Goal: Task Accomplishment & Management: Complete application form

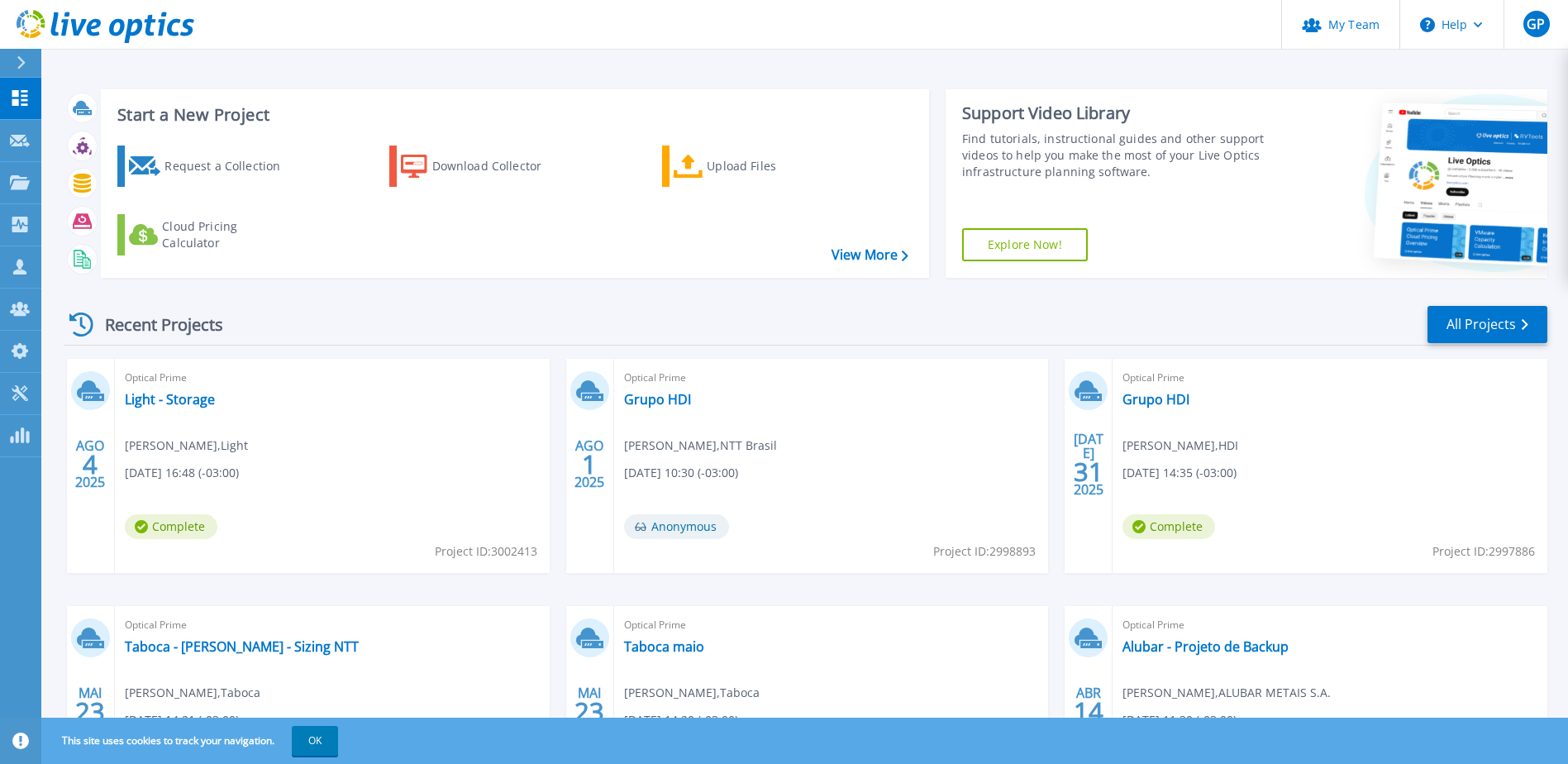
click at [642, 629] on span "Optical Prime" at bounding box center [831, 625] width 415 height 19
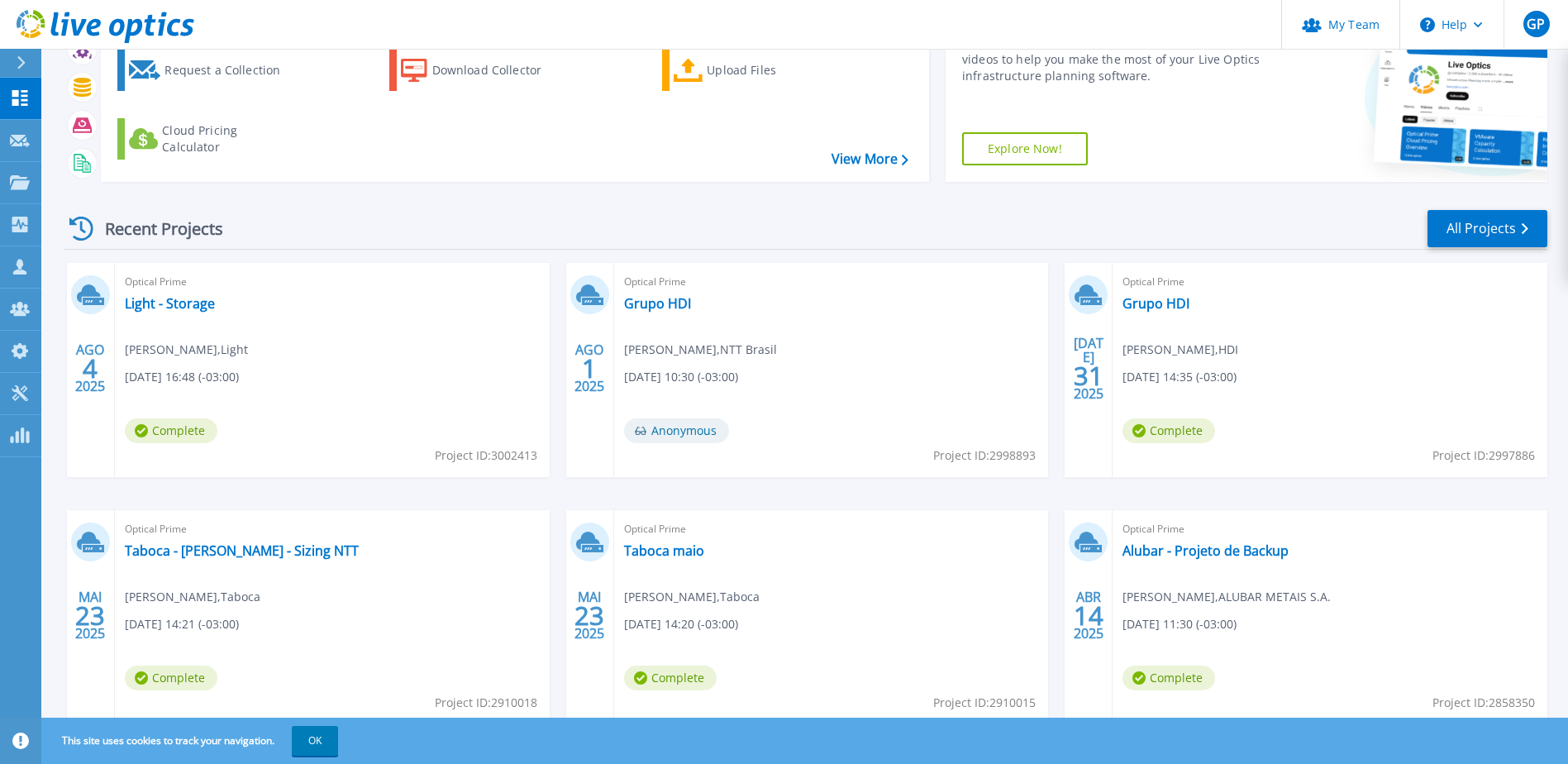
scroll to position [152, 0]
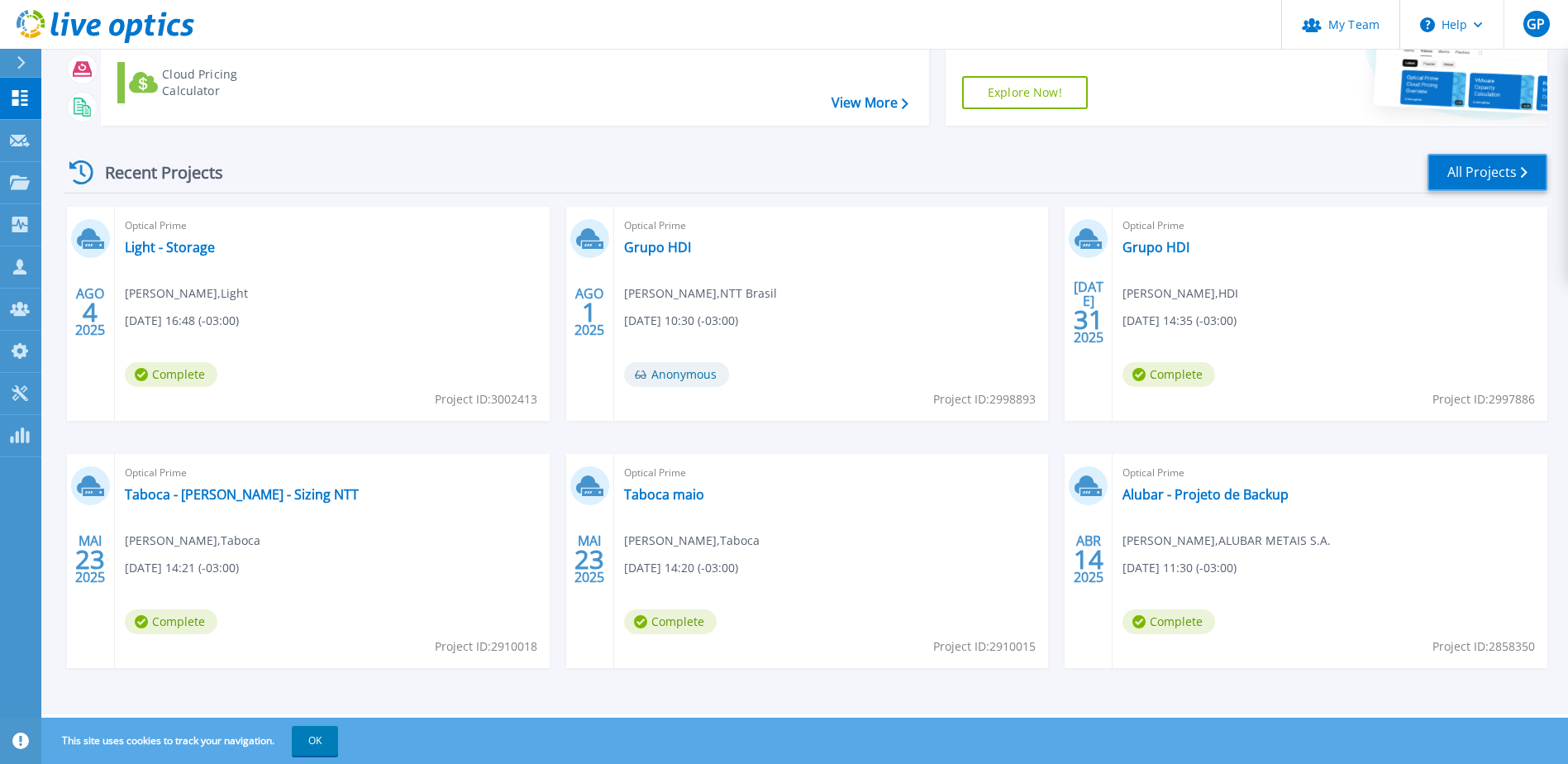
click at [1466, 176] on link "All Projects" at bounding box center [1487, 172] width 120 height 37
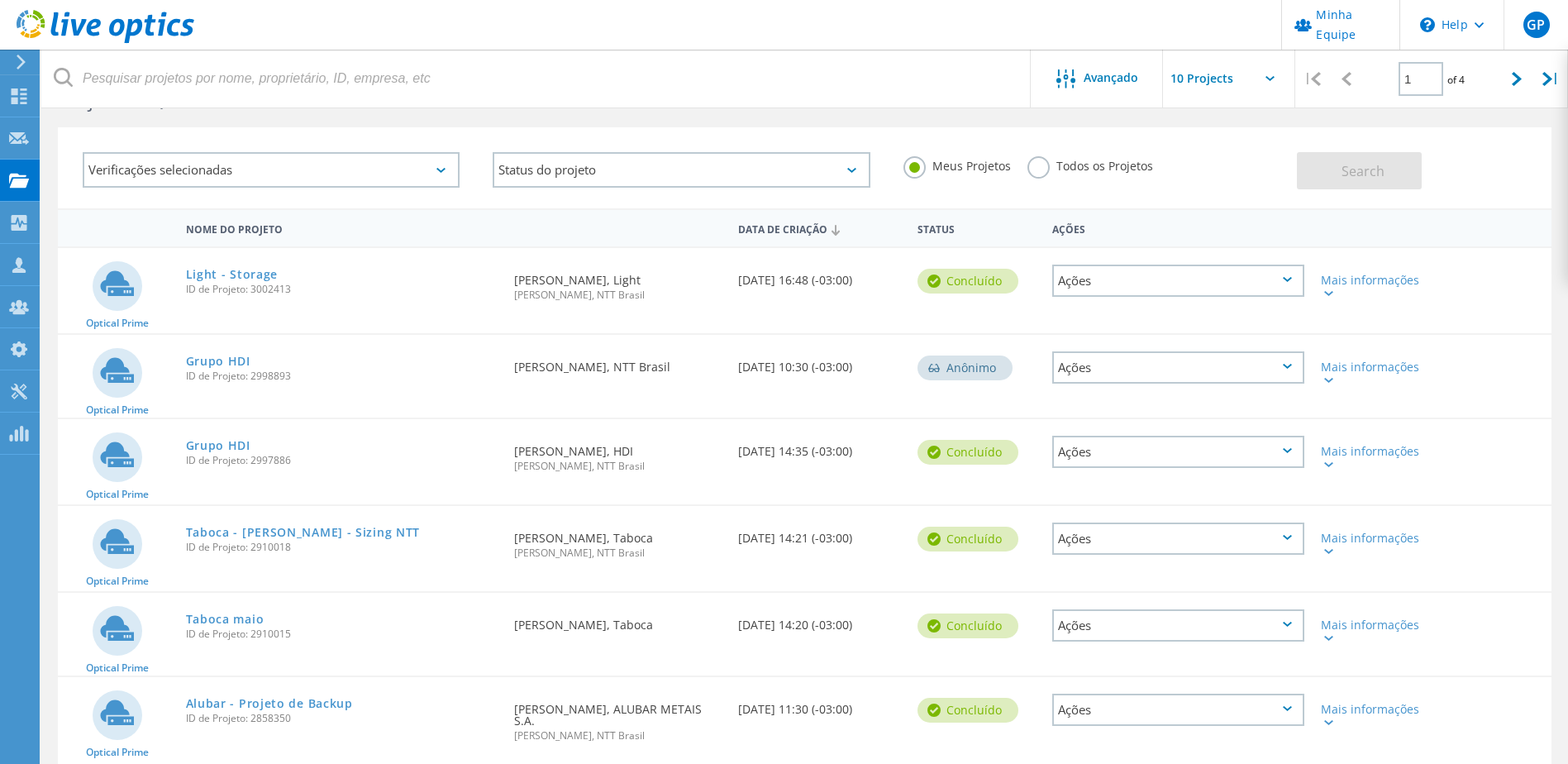
scroll to position [61, 0]
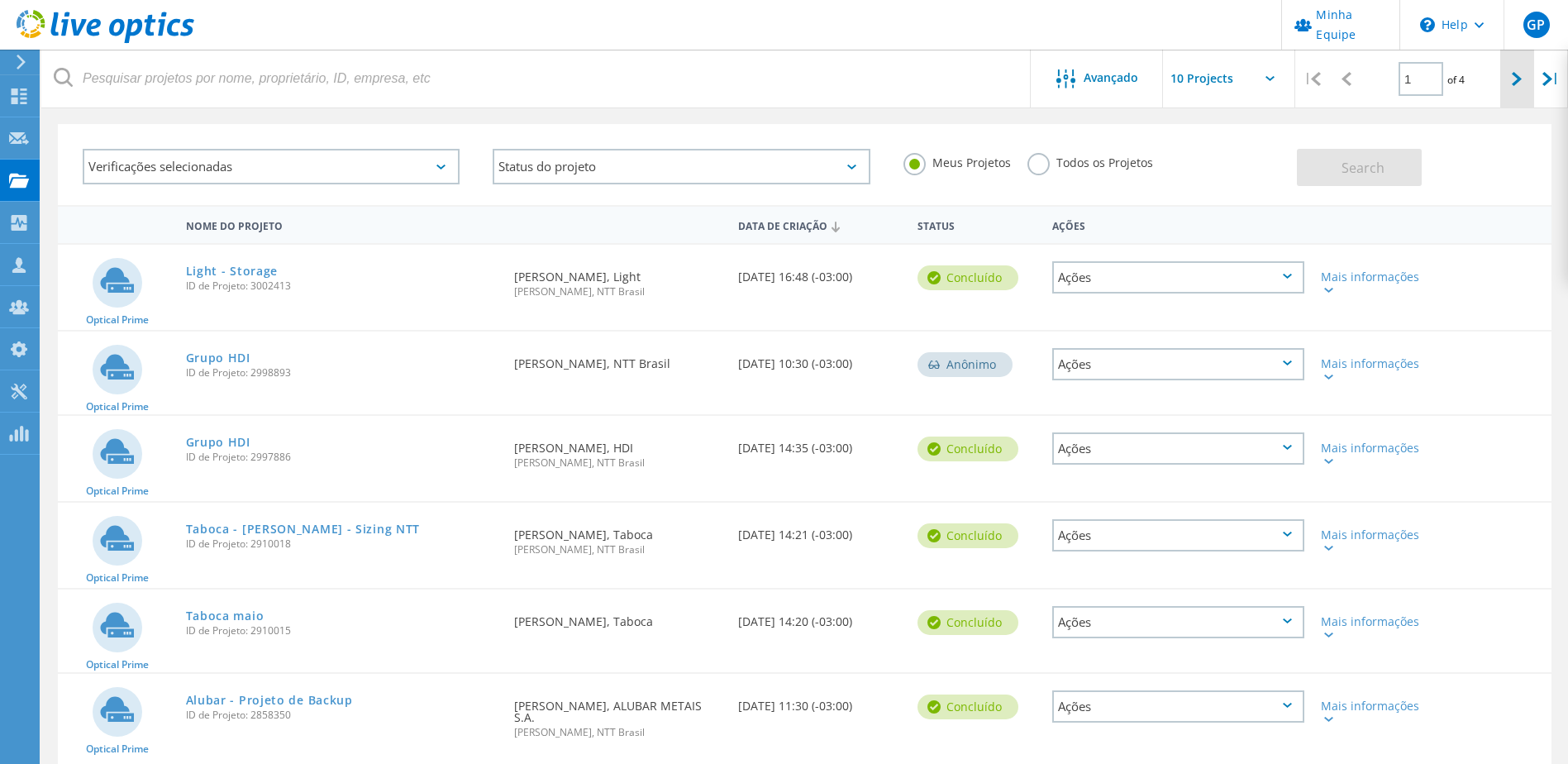
click at [1510, 87] on div at bounding box center [1517, 78] width 34 height 59
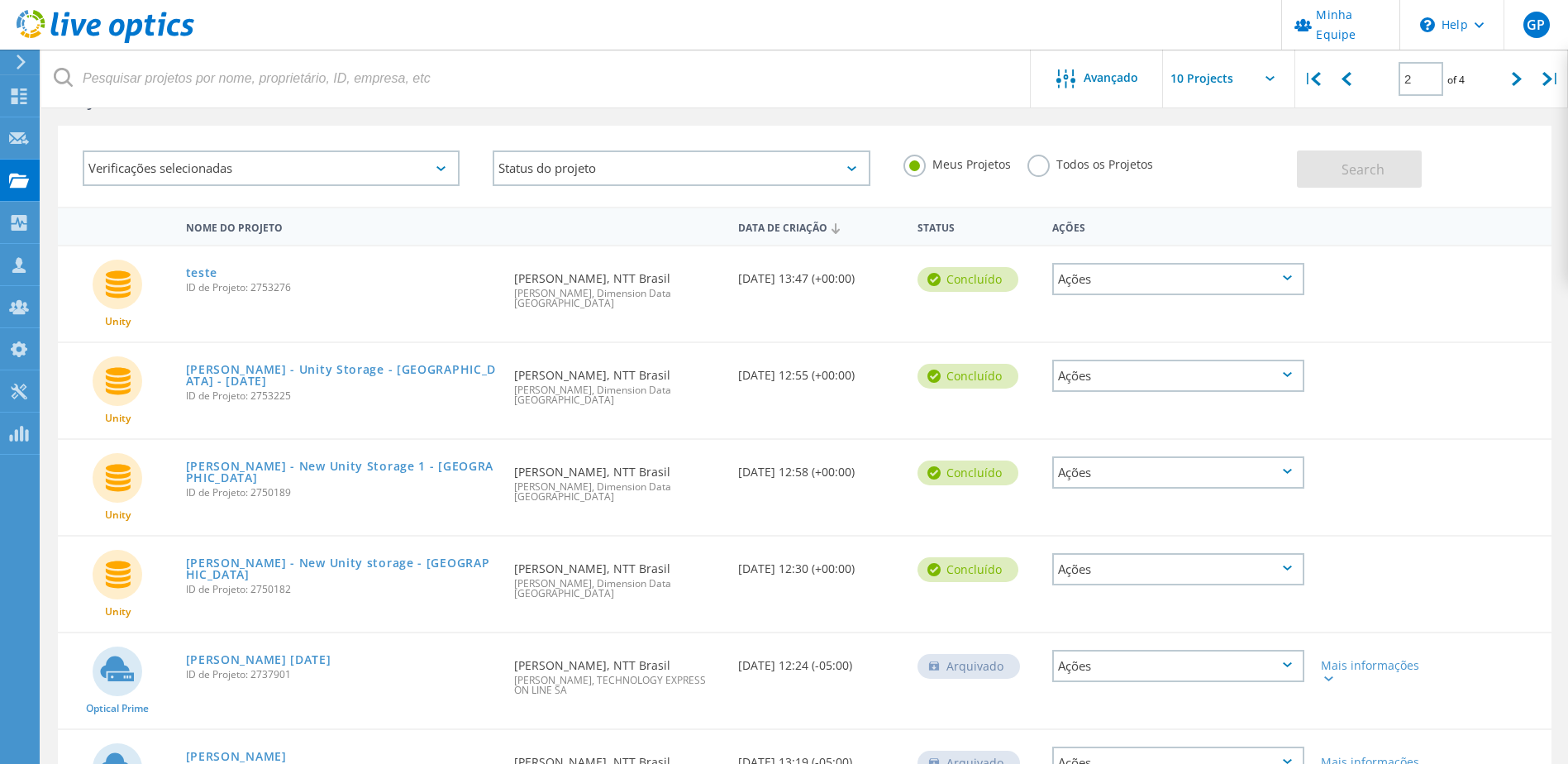
scroll to position [0, 0]
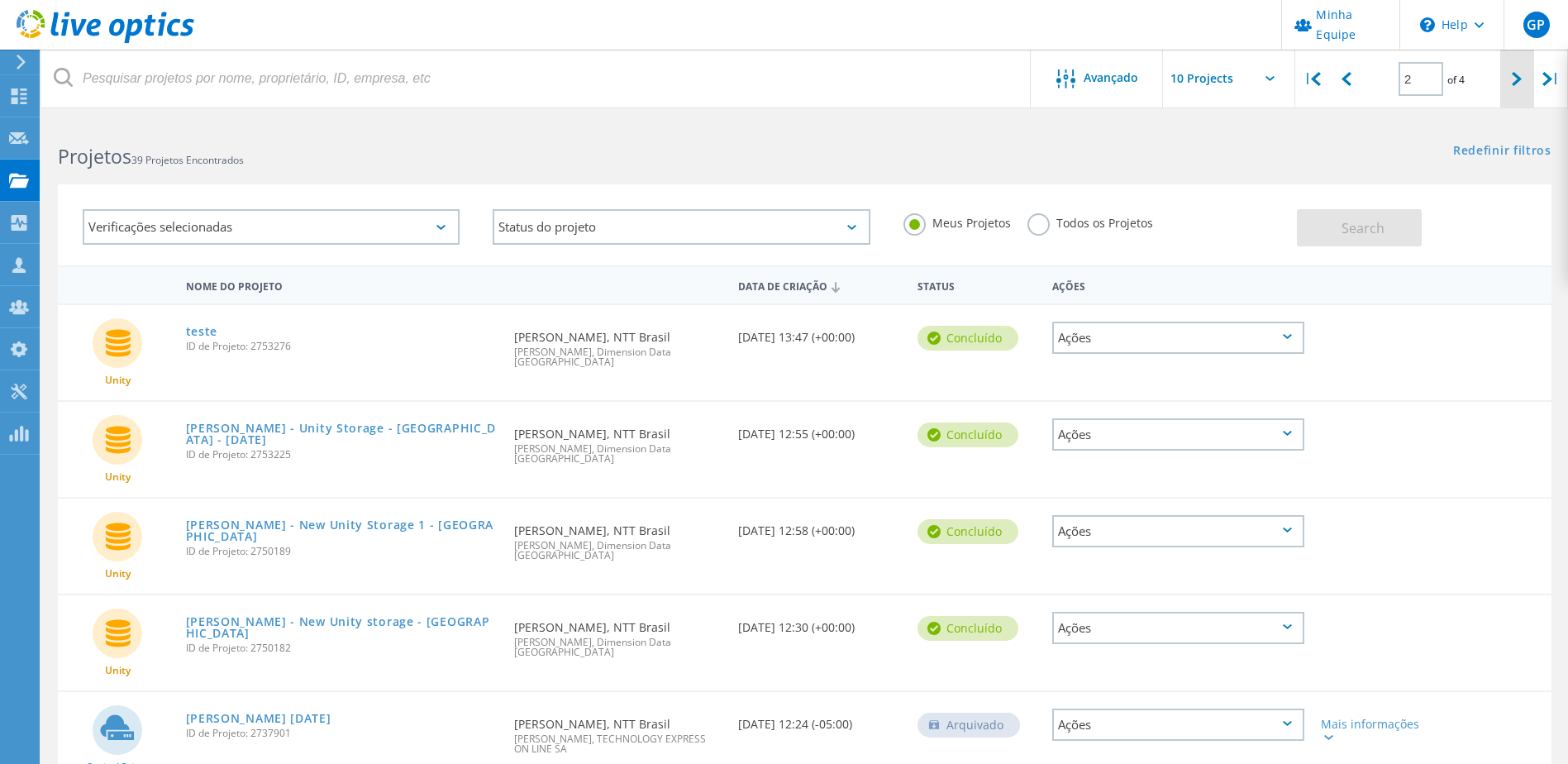
click at [1508, 92] on div at bounding box center [1517, 78] width 34 height 59
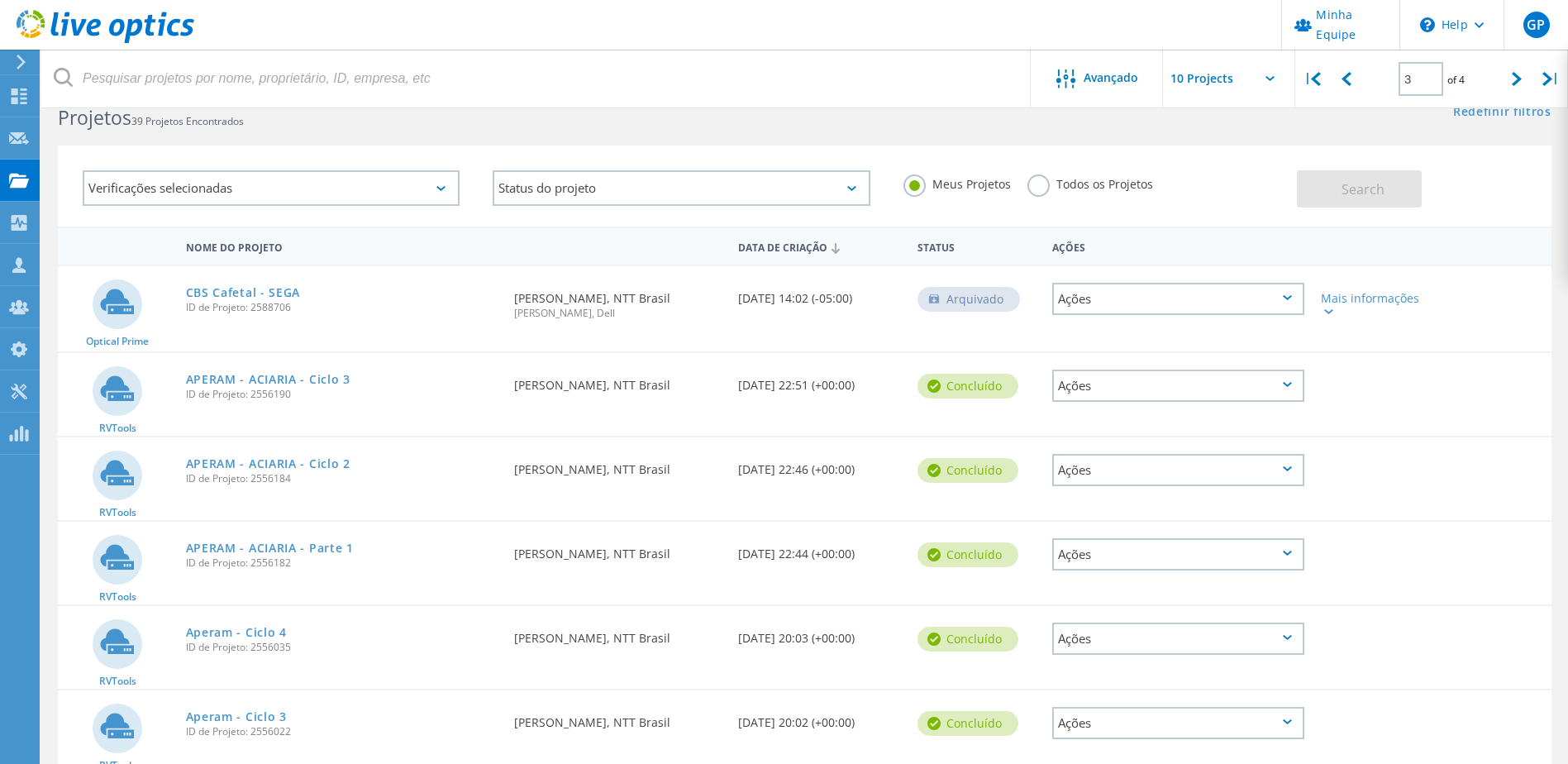
scroll to position [36, 0]
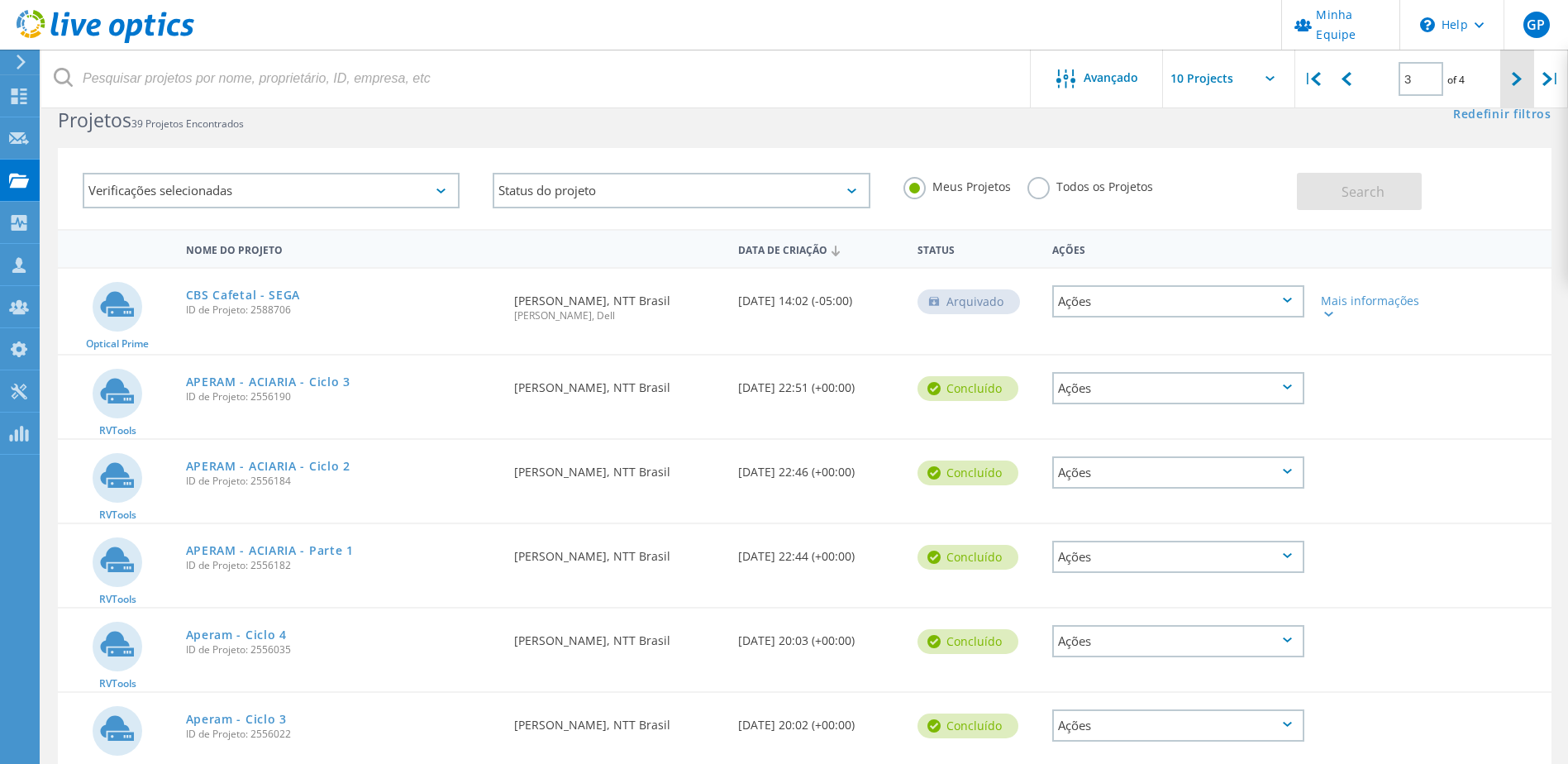
click at [1518, 80] on icon at bounding box center [1516, 78] width 10 height 14
type input "4"
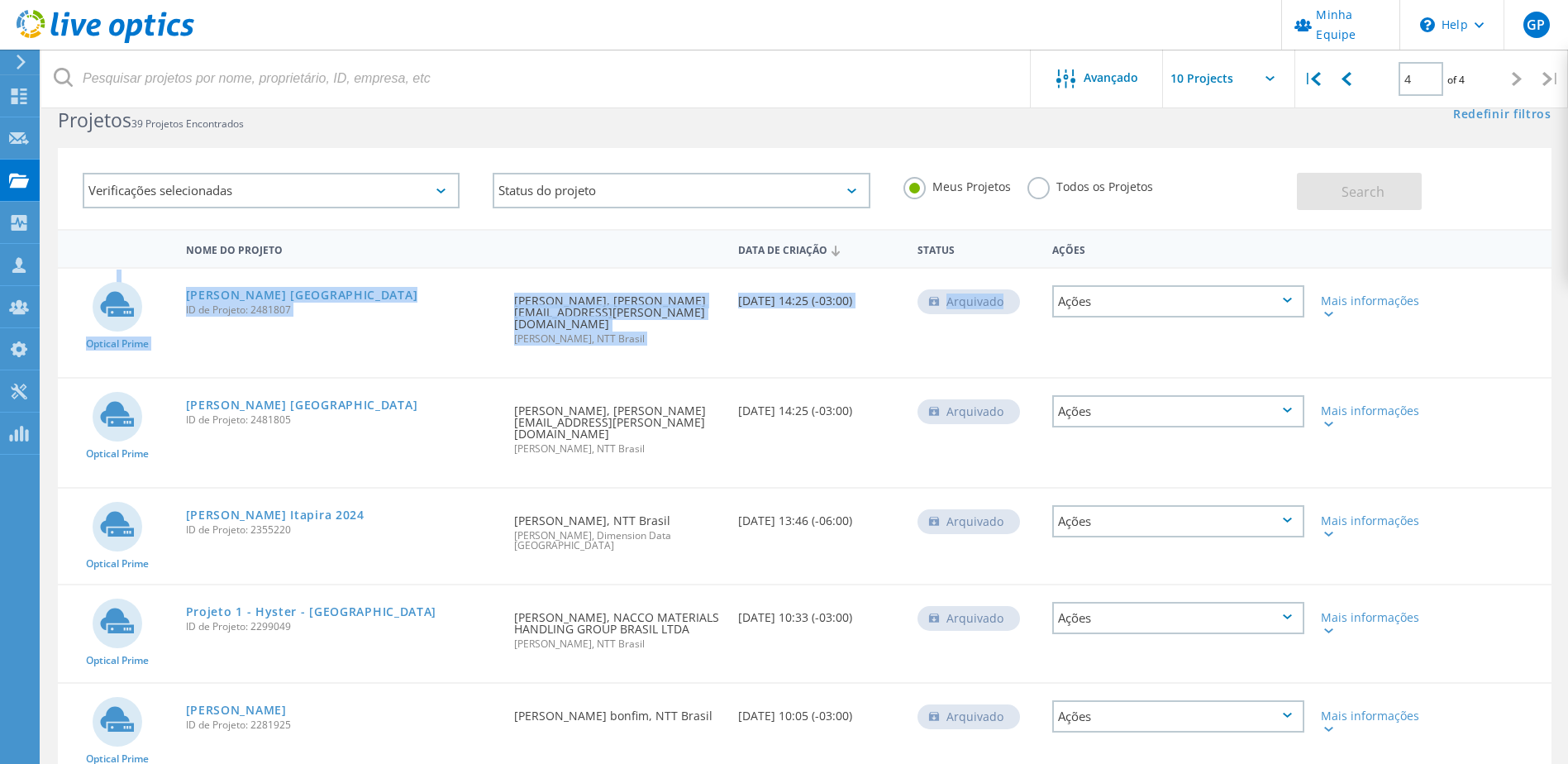
drag, startPoint x: 1556, startPoint y: 232, endPoint x: 1561, endPoint y: 314, distance: 82.2
click at [1561, 314] on div "Nome do Projeto Data de Criação Status Ações Optical Prime Santos Brasil ID de …" at bounding box center [804, 675] width 1526 height 892
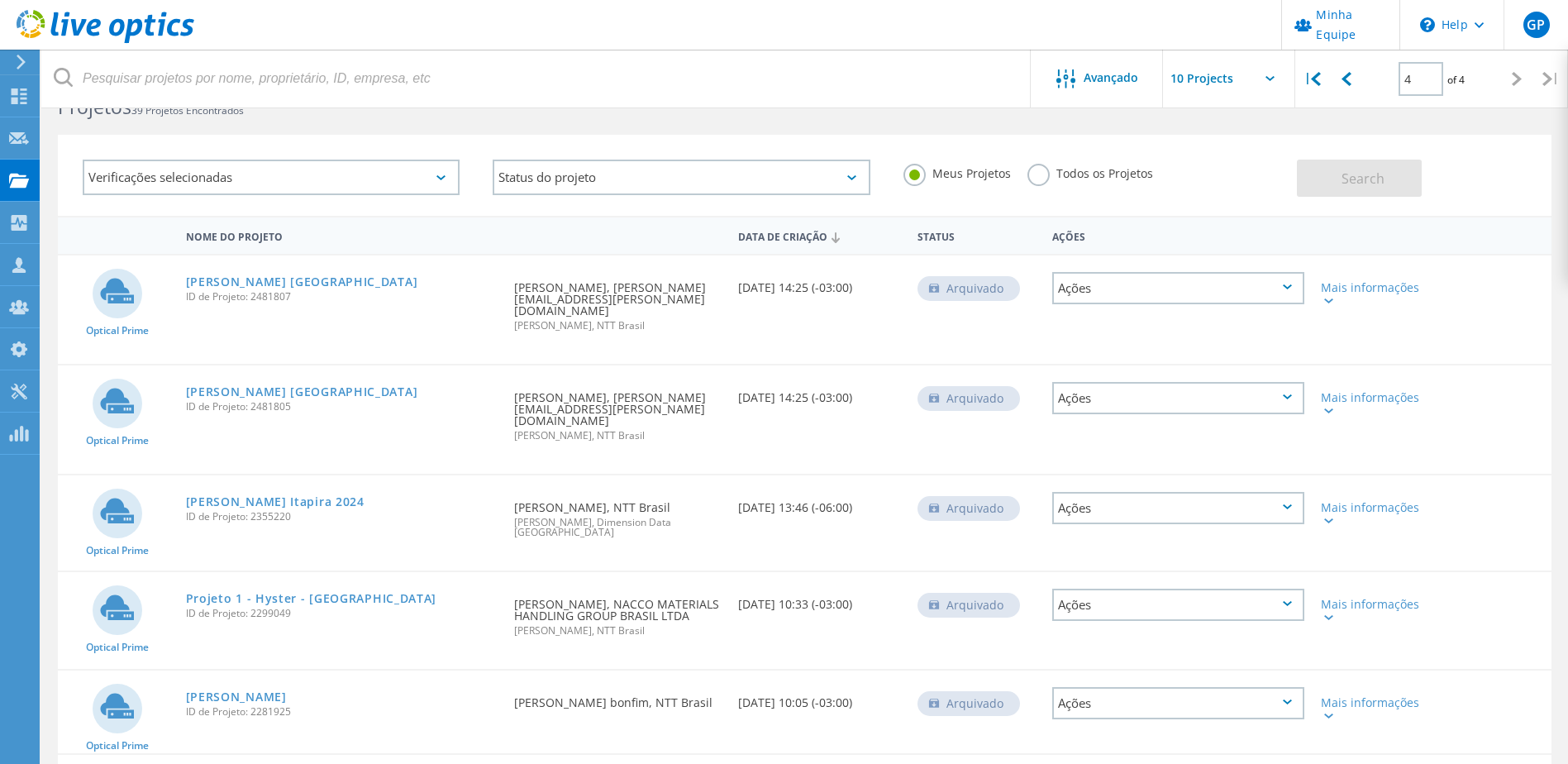
scroll to position [37, 0]
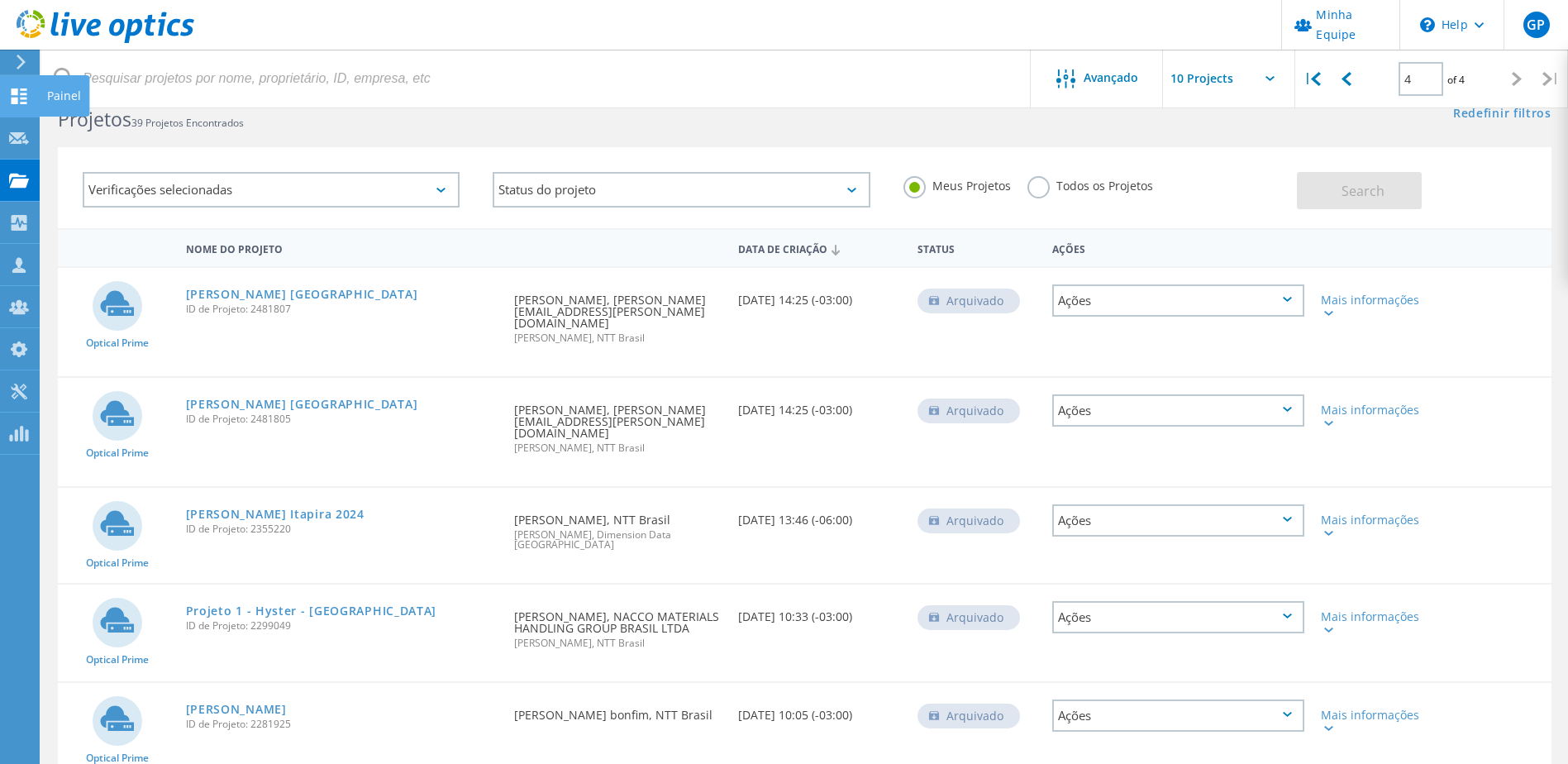
click at [14, 92] on use at bounding box center [19, 96] width 16 height 16
click at [14, 93] on use at bounding box center [19, 96] width 16 height 16
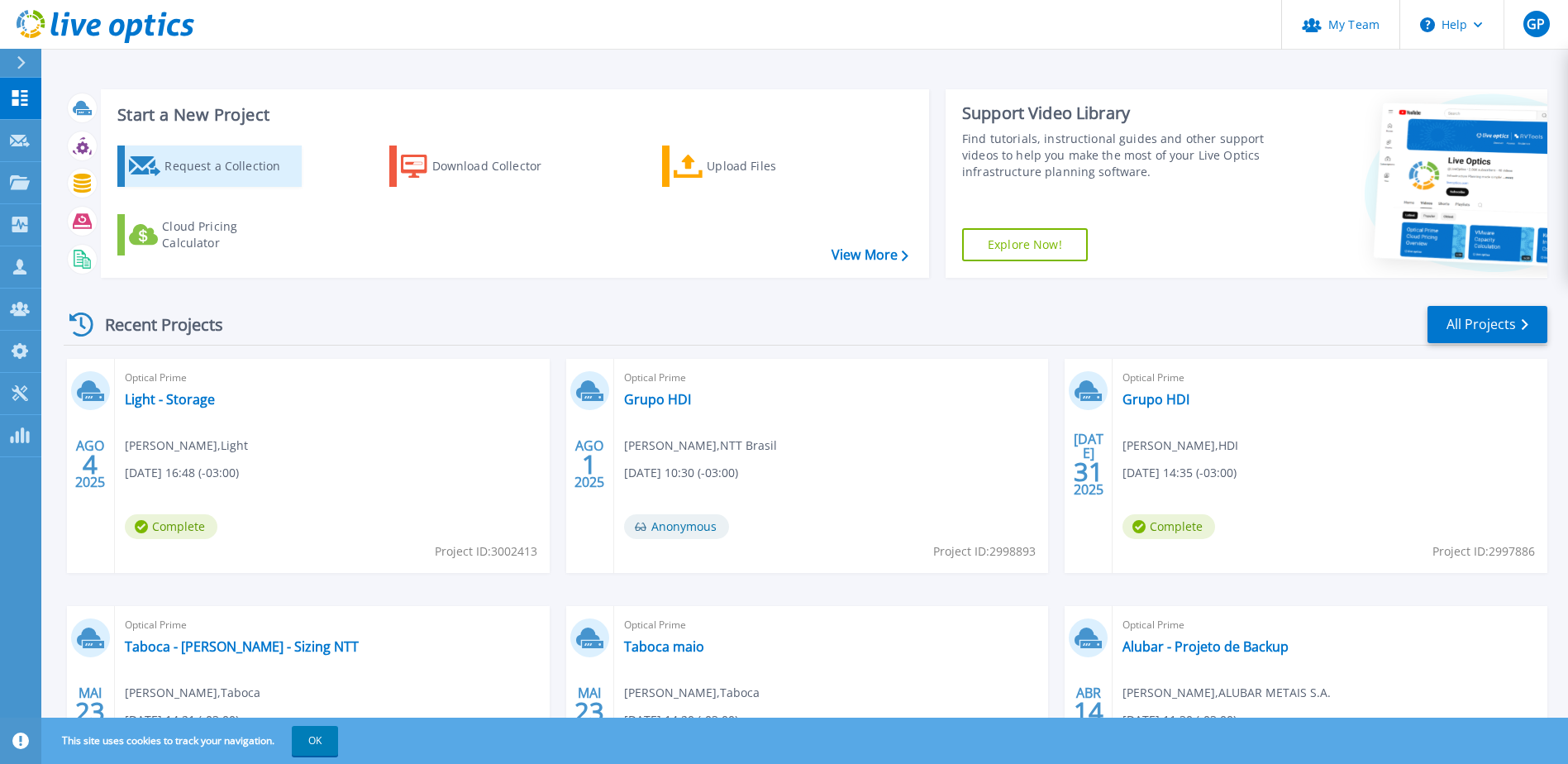
click at [176, 164] on div "Request a Collection" at bounding box center [231, 167] width 132 height 34
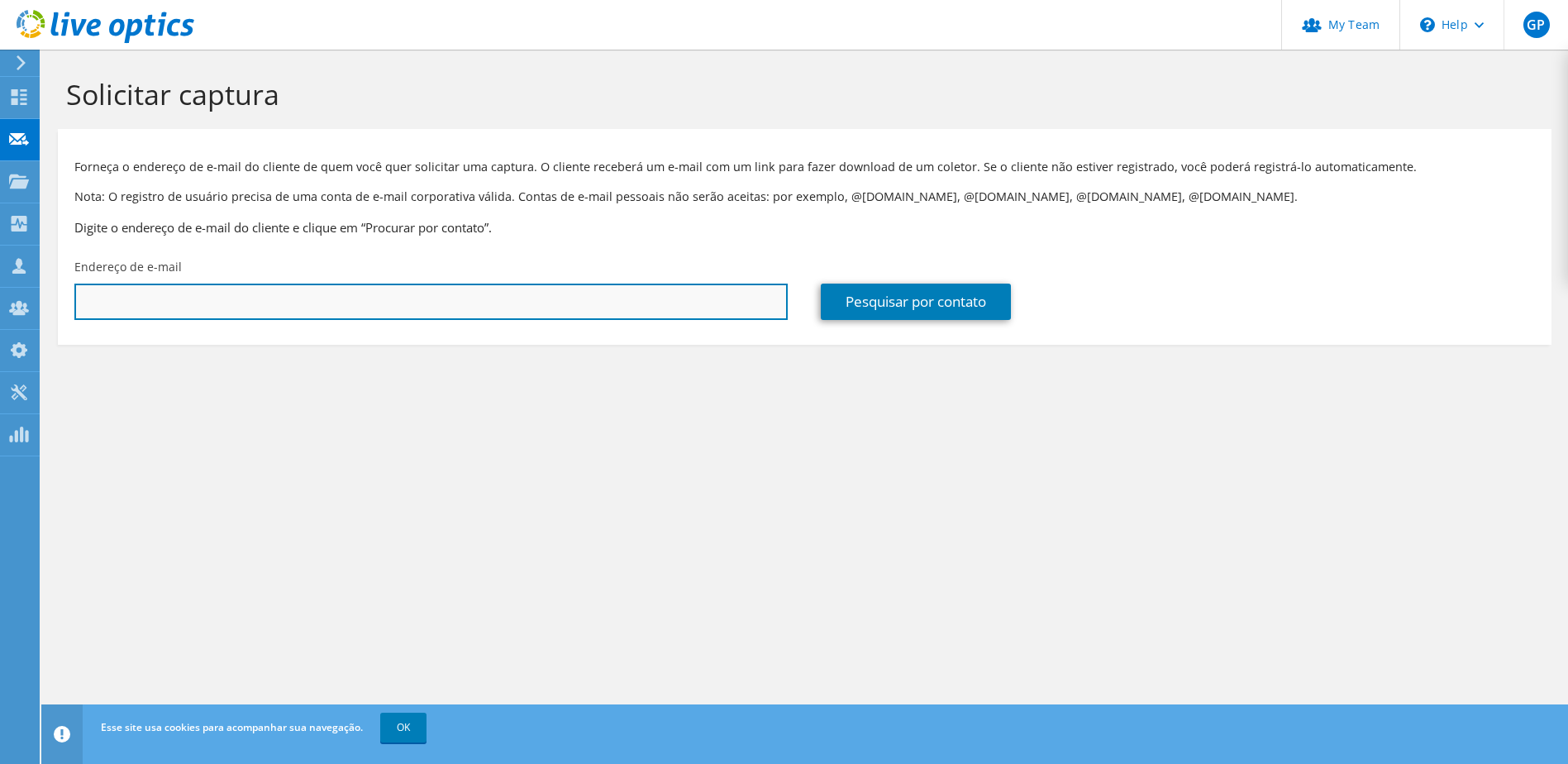
paste input "renan.souza@br.yazaki.com"
click at [599, 301] on input "text" at bounding box center [431, 301] width 713 height 36
type input "renan.souza@br.yazaki.com"
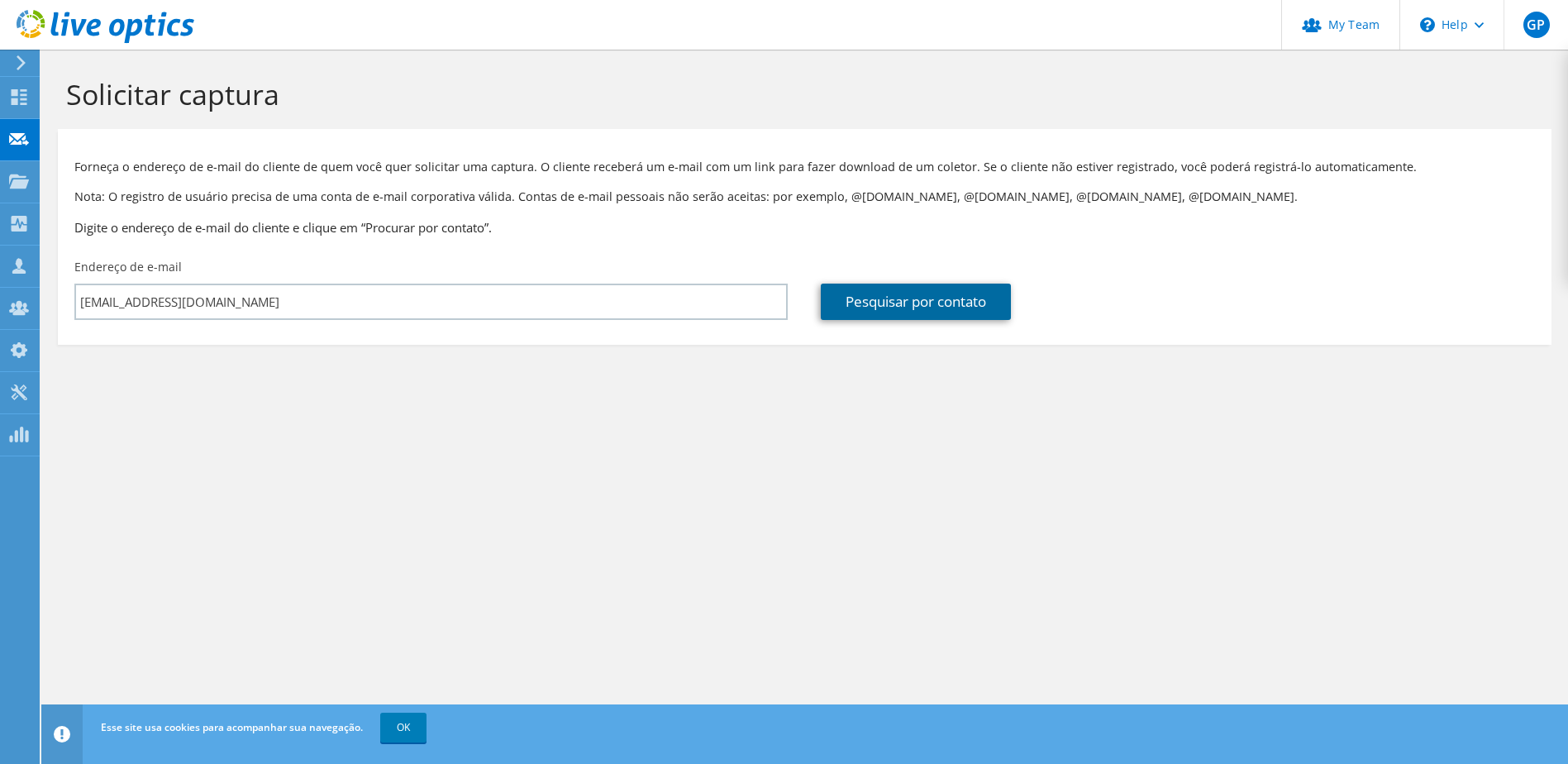
click at [977, 297] on link "Pesquisar por contato" at bounding box center [915, 301] width 190 height 36
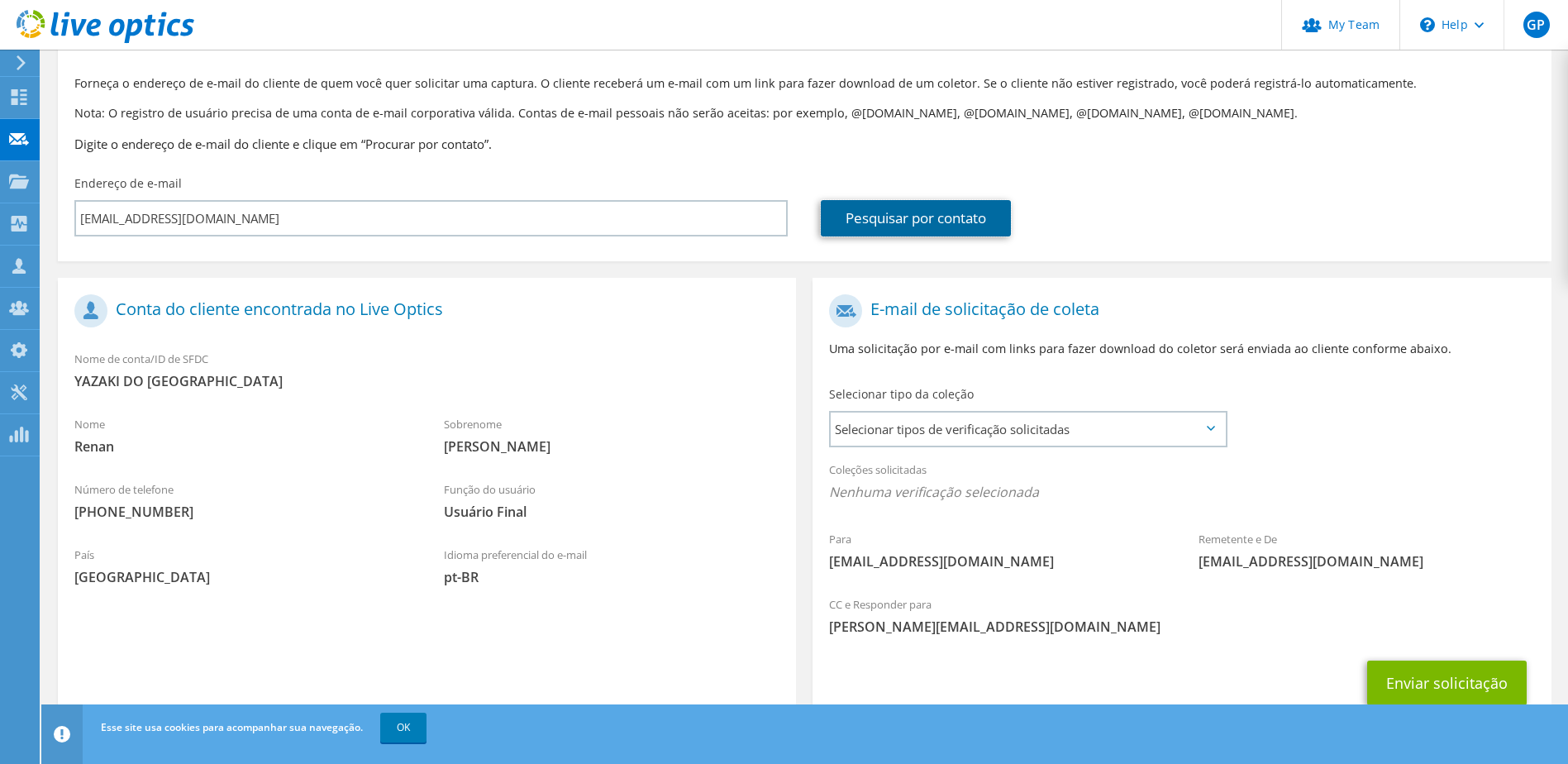
scroll to position [141, 0]
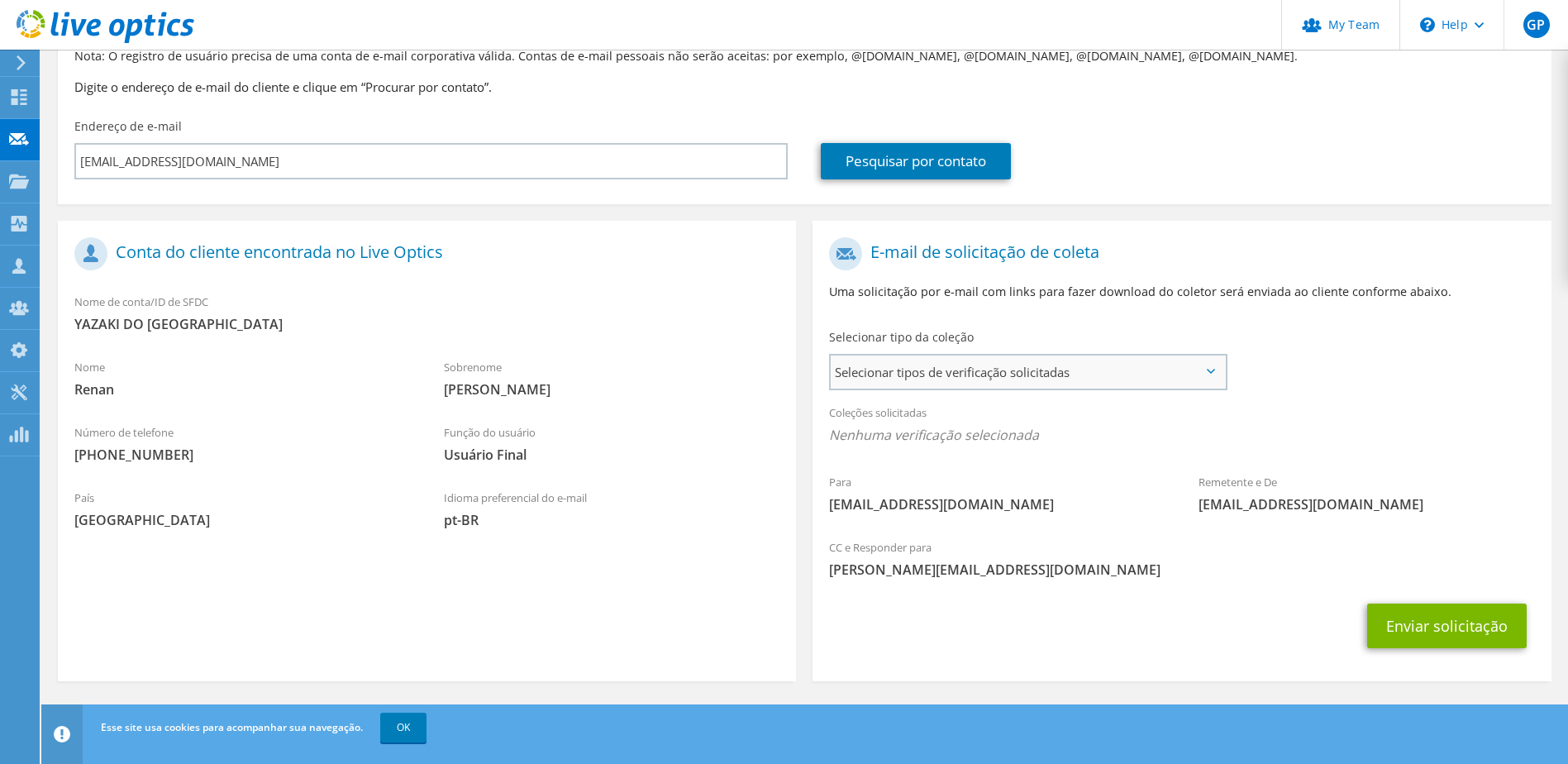
click at [899, 385] on span "Selecionar tipos de verificação solicitadas" at bounding box center [1027, 373] width 393 height 34
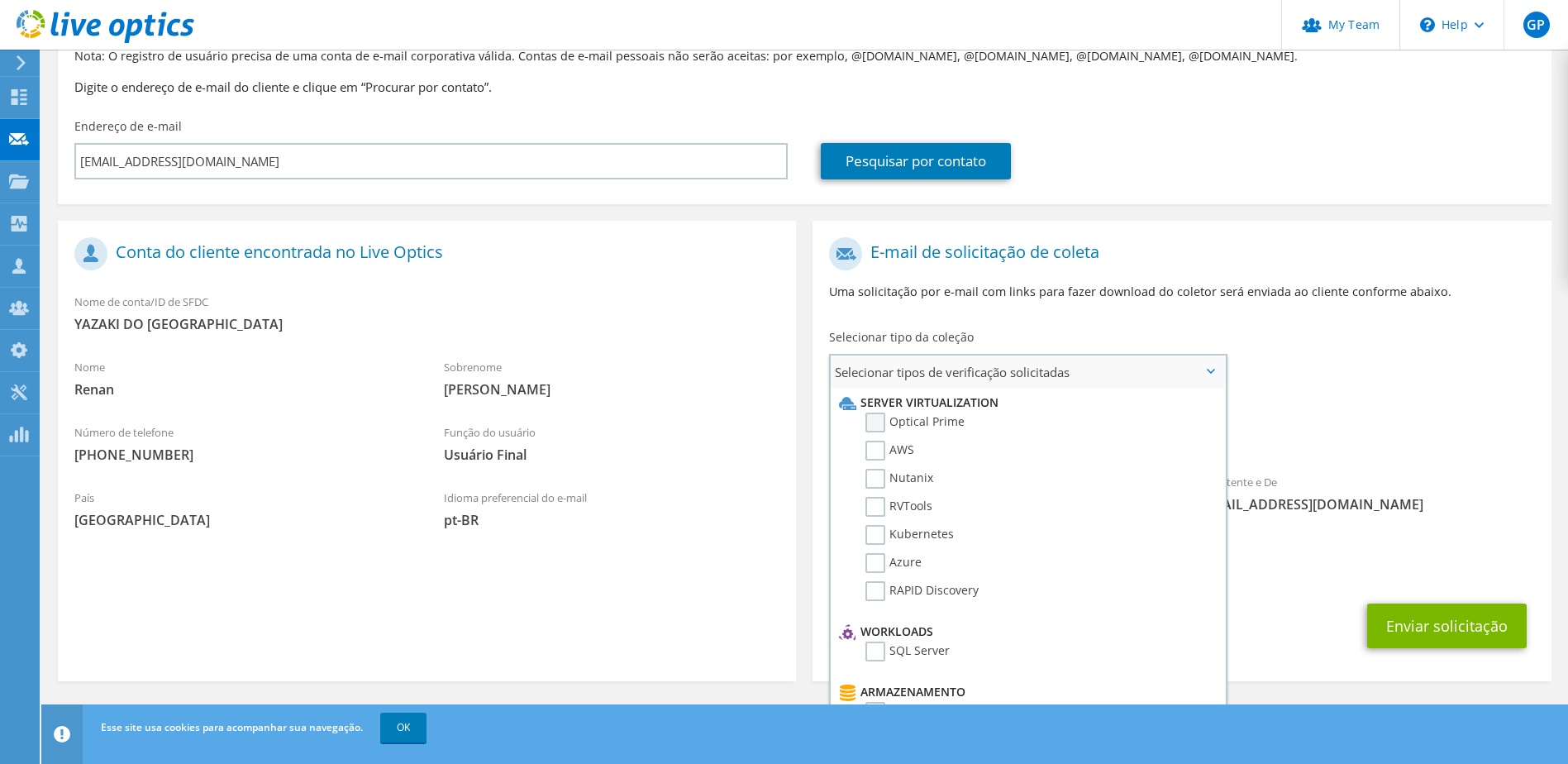
click at [877, 425] on label "Optical Prime" at bounding box center [914, 422] width 100 height 20
click at [0, 0] on input "Optical Prime" at bounding box center [0, 0] width 0 height 0
drag, startPoint x: 1211, startPoint y: 443, endPoint x: 1219, endPoint y: 470, distance: 28.2
click at [1219, 470] on ul "Server Virtualization Optical Prime AWS Nutanix RVTools" at bounding box center [1027, 553] width 393 height 331
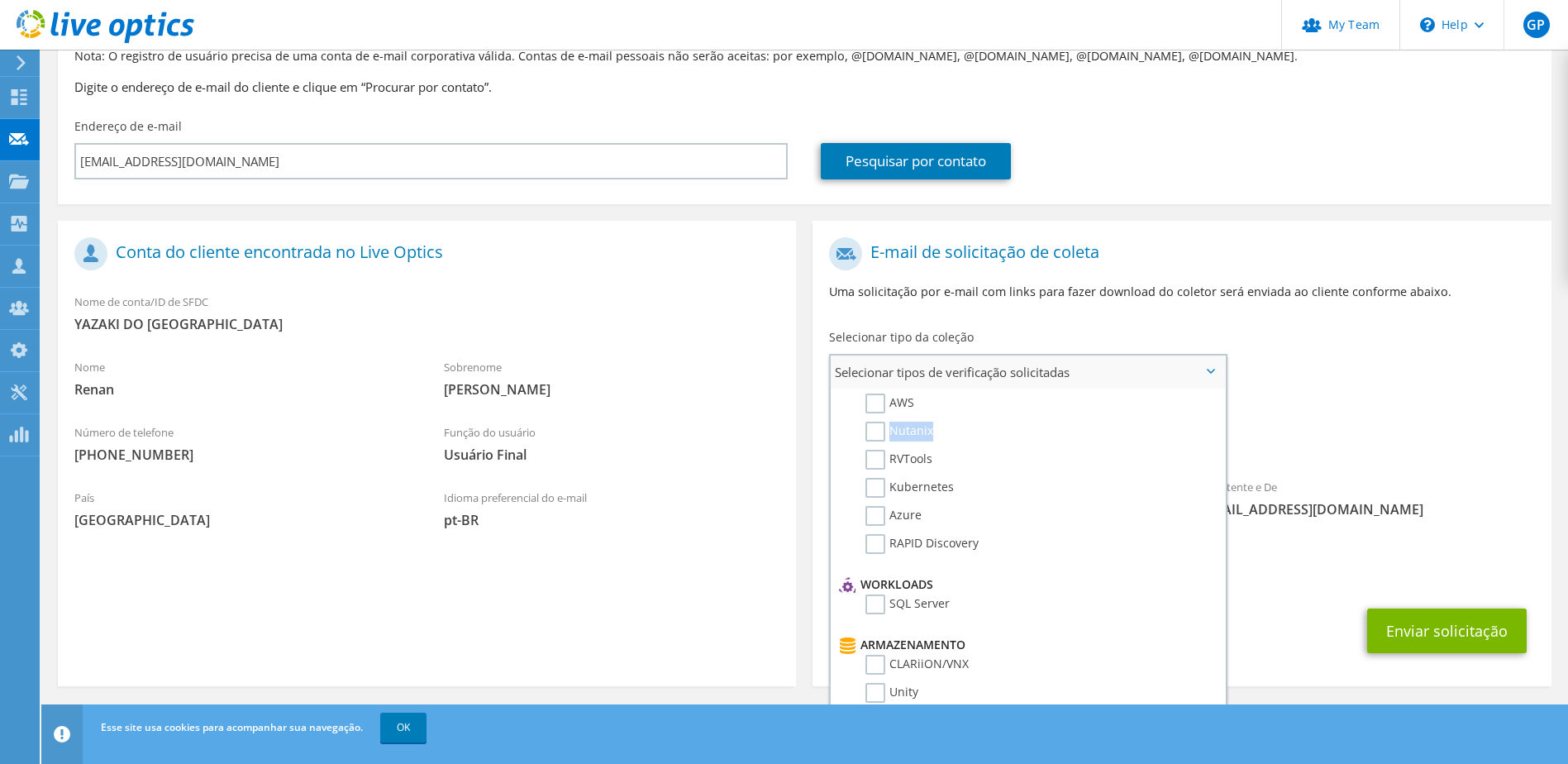
scroll to position [41, 0]
click at [1295, 601] on div "Enviar solicitação" at bounding box center [1181, 631] width 738 height 61
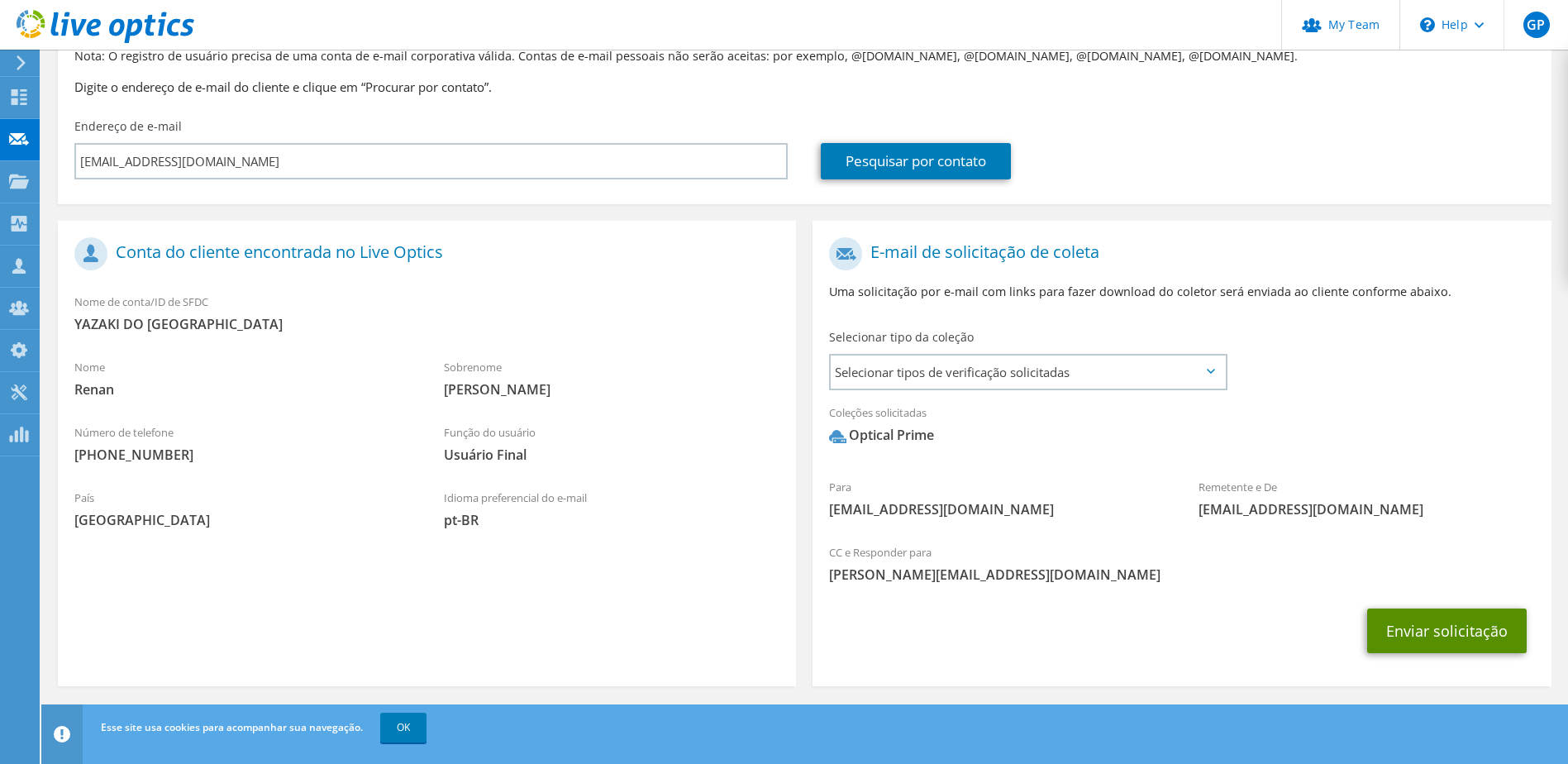
click at [1422, 622] on button "Enviar solicitação" at bounding box center [1446, 631] width 159 height 45
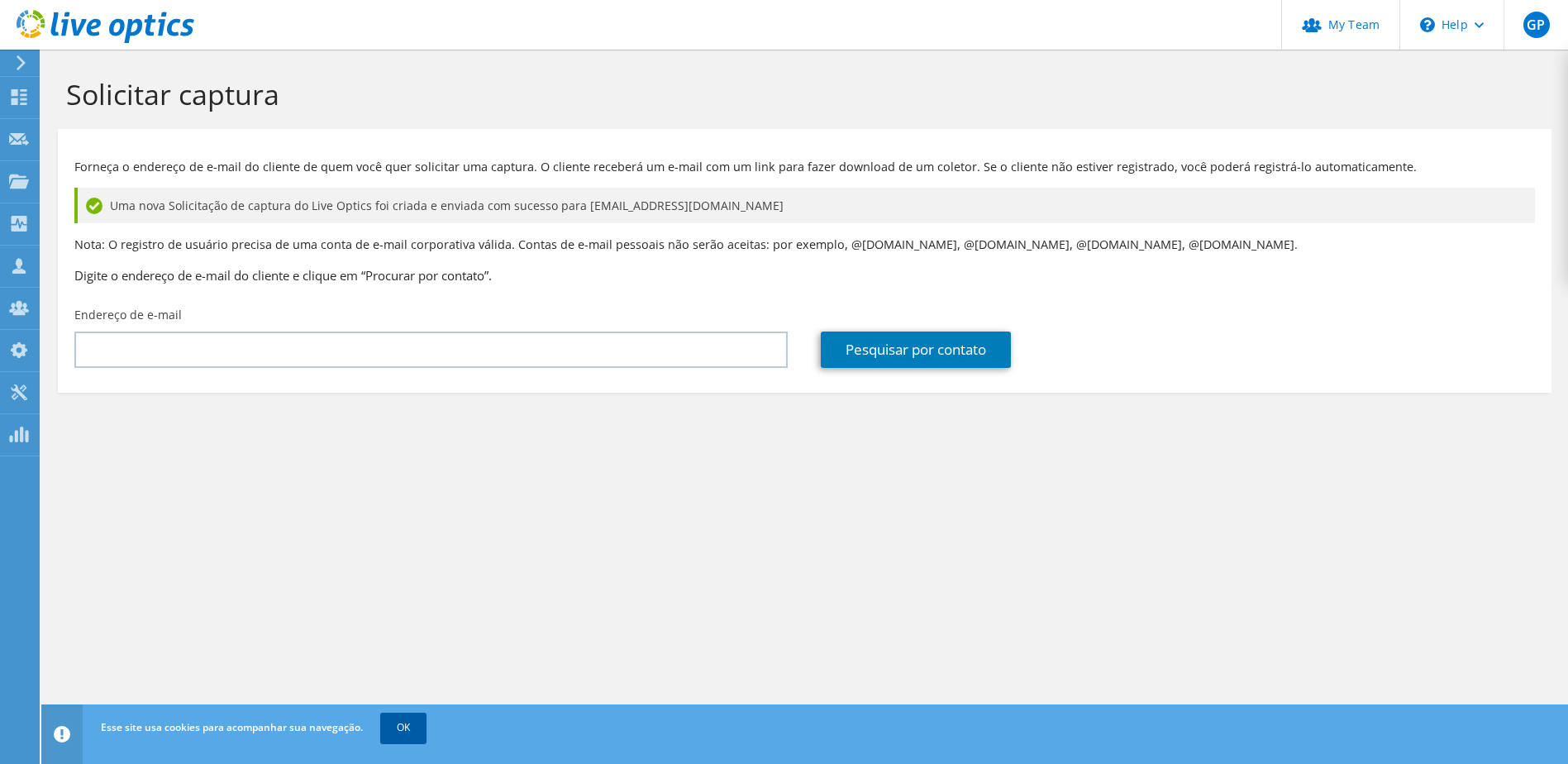
click at [408, 726] on link "OK" at bounding box center [403, 728] width 47 height 30
